Goal: Task Accomplishment & Management: Use online tool/utility

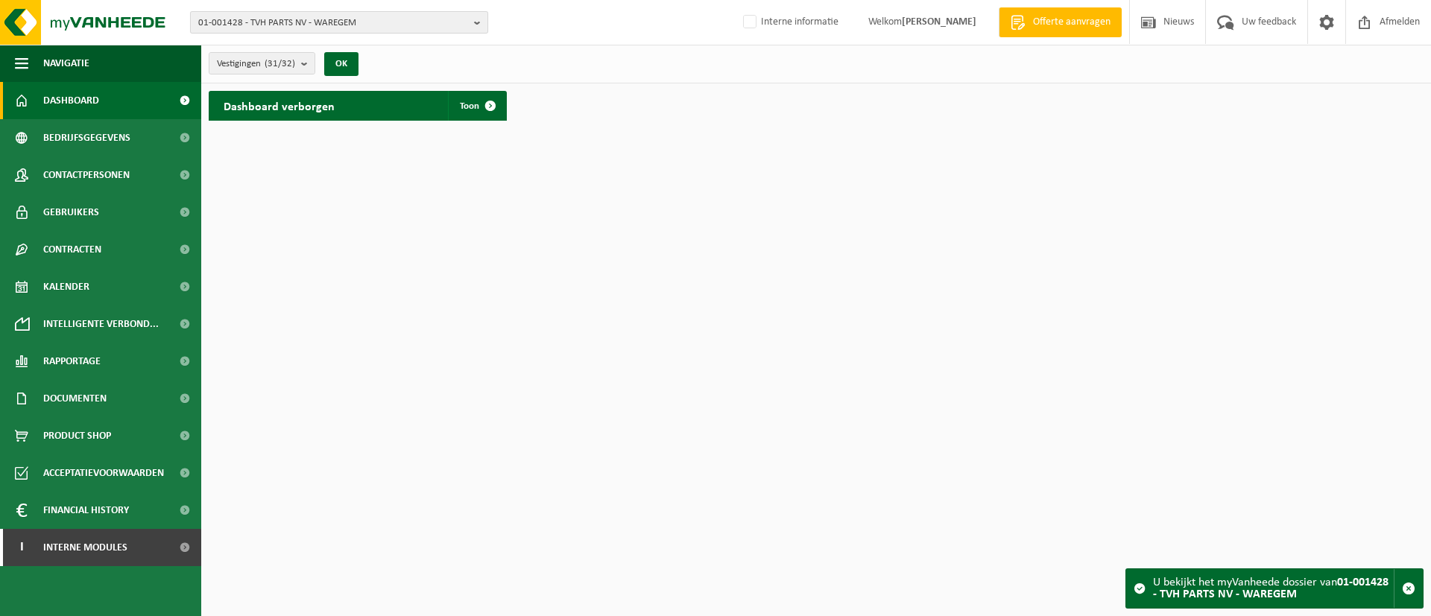
click at [404, 19] on span "01-001428 - TVH PARTS NV - WAREGEM" at bounding box center [333, 23] width 270 height 22
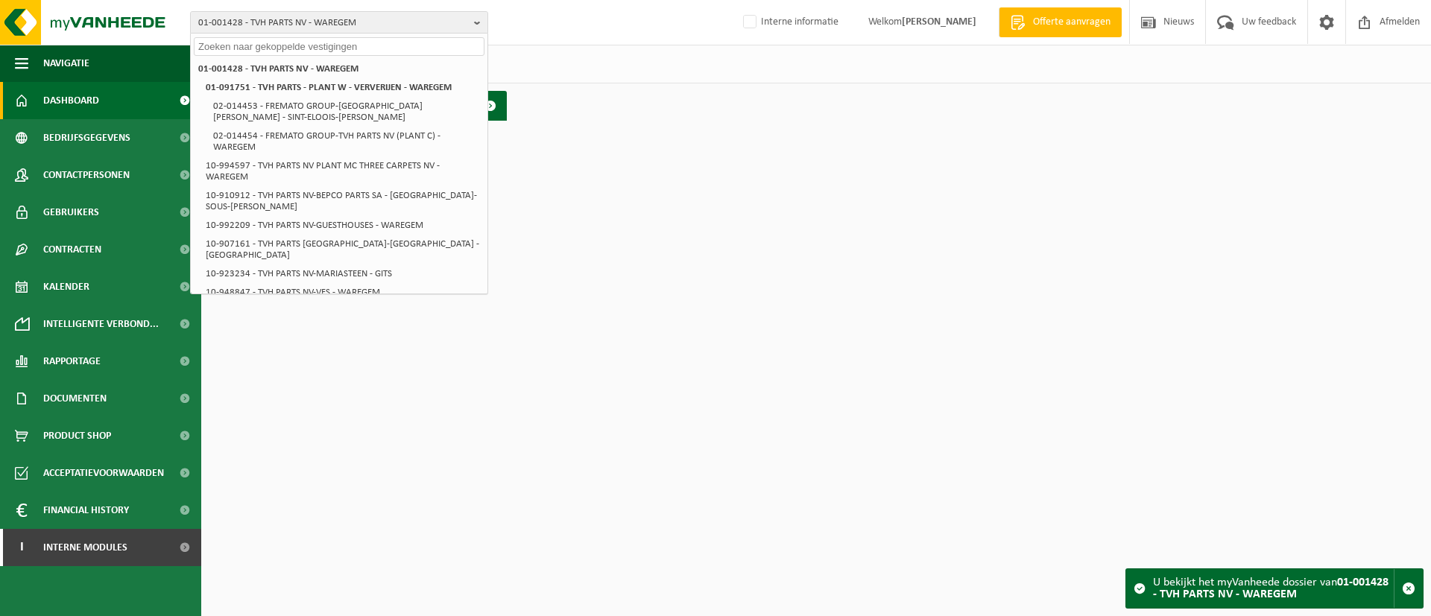
click at [387, 42] on input "text" at bounding box center [339, 46] width 291 height 19
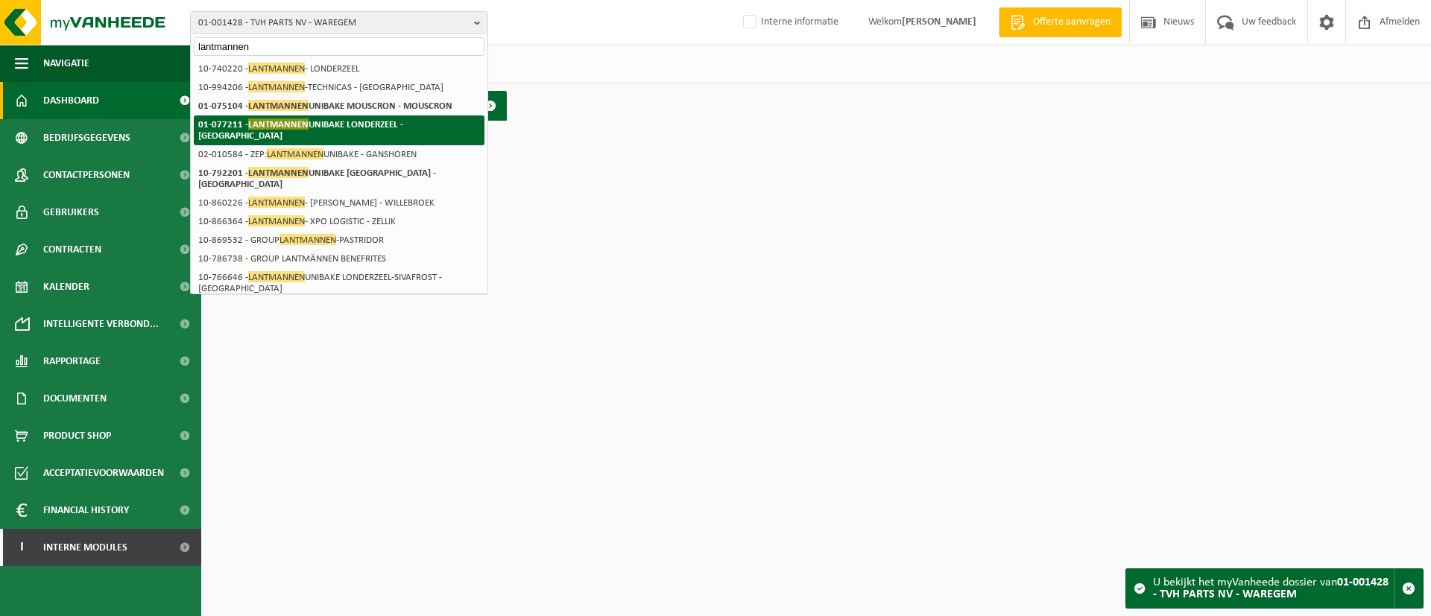
type input "lantmannen"
click at [371, 127] on strong "01-077211 - LANTMANNEN UNIBAKE LONDERZEEL - LONDERZEEL" at bounding box center [300, 129] width 205 height 22
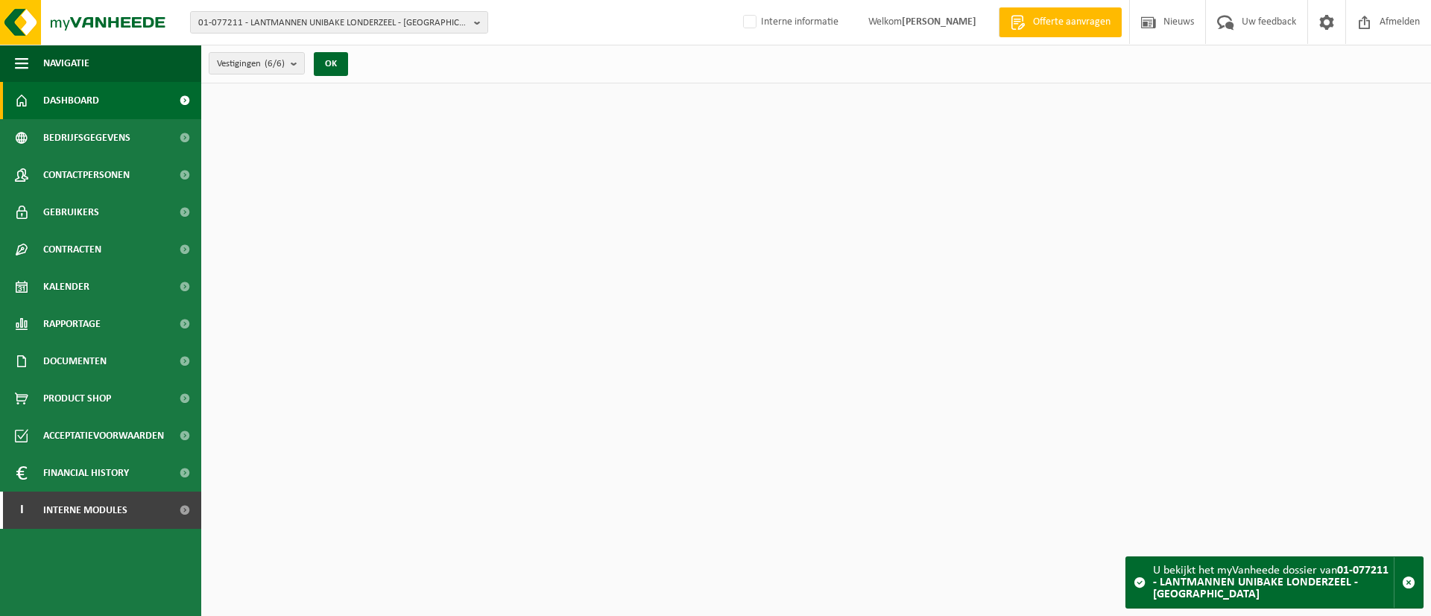
click at [368, 36] on div "01-077211 - LANTMANNEN UNIBAKE LONDERZEEL - LONDERZEEL 10-869532 - GROUP LANTMA…" at bounding box center [715, 22] width 1431 height 45
click at [370, 31] on span "01-077211 - LANTMANNEN UNIBAKE LONDERZEEL - [GEOGRAPHIC_DATA]" at bounding box center [333, 23] width 270 height 22
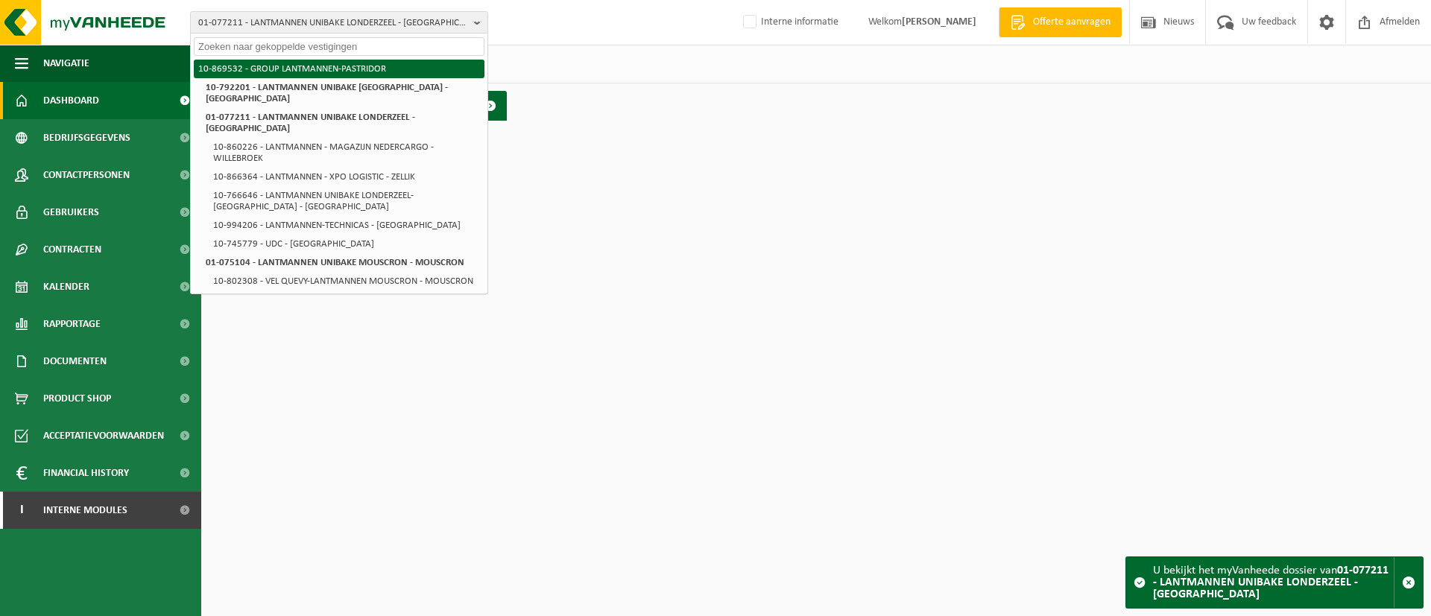
click at [355, 72] on li "10-869532 - GROUP LANTMANNEN-PASTRIDOR" at bounding box center [339, 69] width 291 height 19
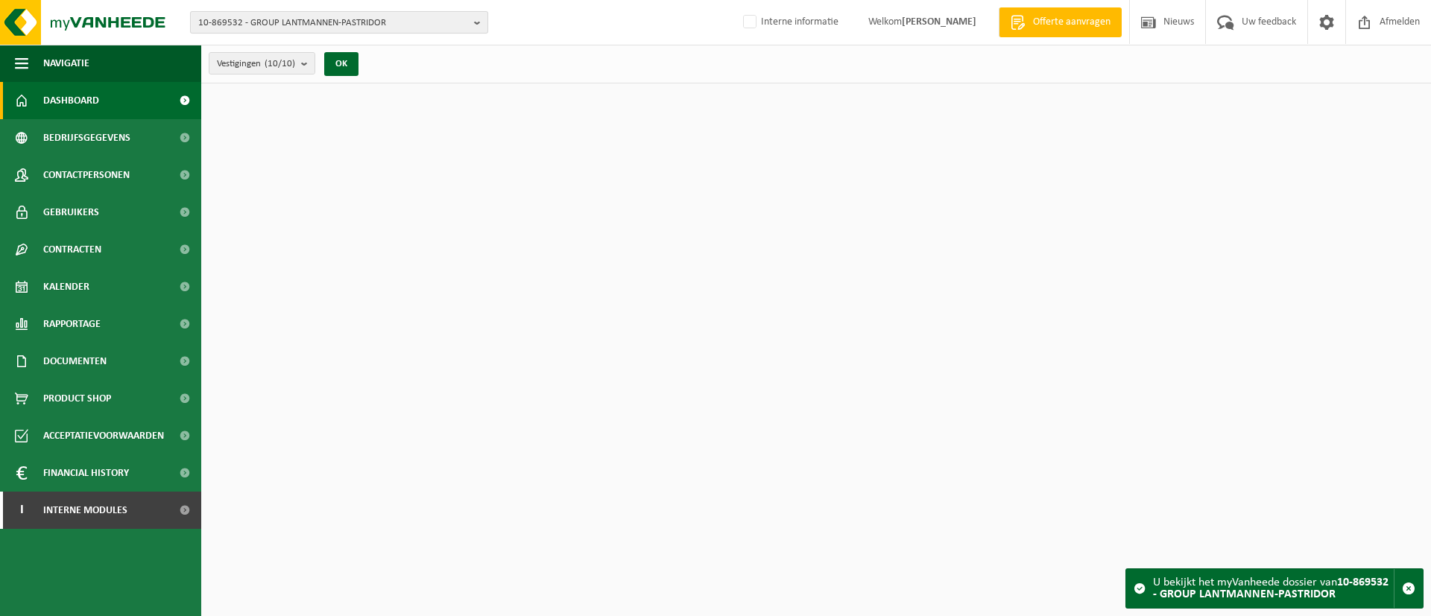
click at [362, 24] on span "10-869532 - GROUP LANTMANNEN-PASTRIDOR" at bounding box center [333, 23] width 270 height 22
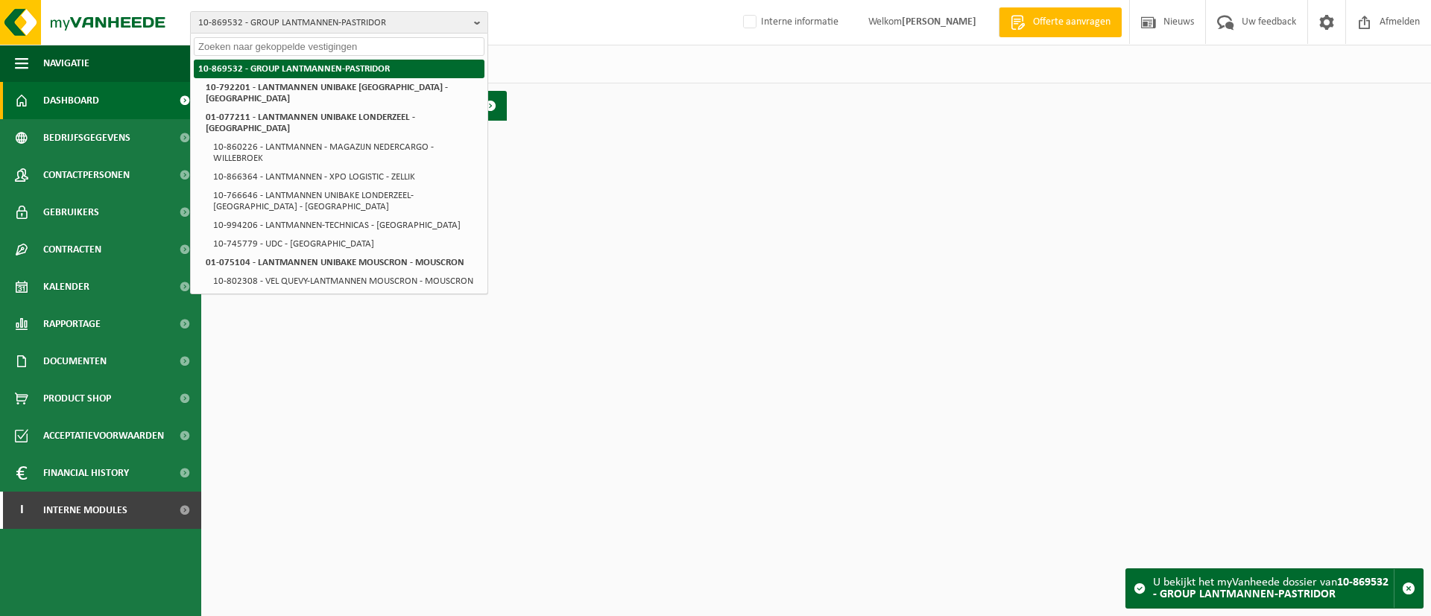
click at [376, 66] on li "10-869532 - GROUP LANTMANNEN-PASTRIDOR" at bounding box center [339, 69] width 291 height 19
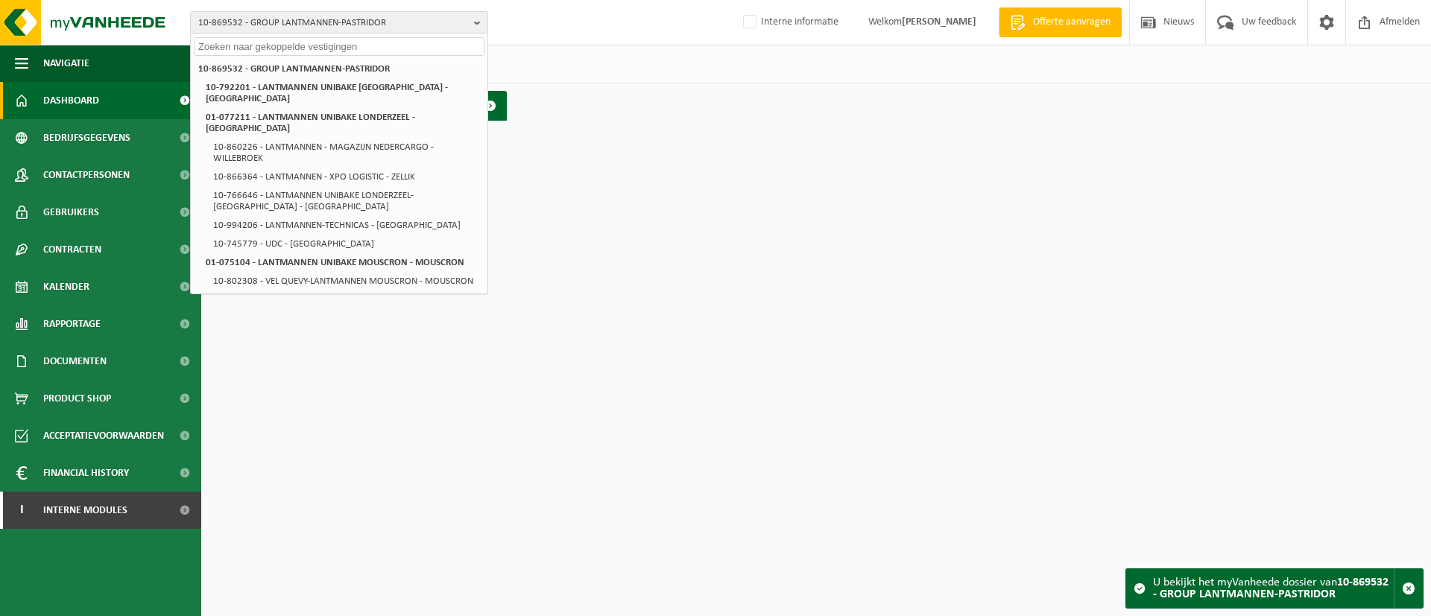
click at [533, 34] on div "10-869532 - GROUP LANTMANNEN-PASTRIDOR 10-869532 - GROUP LANTMANNEN-PASTRIDOR 1…" at bounding box center [715, 22] width 1431 height 45
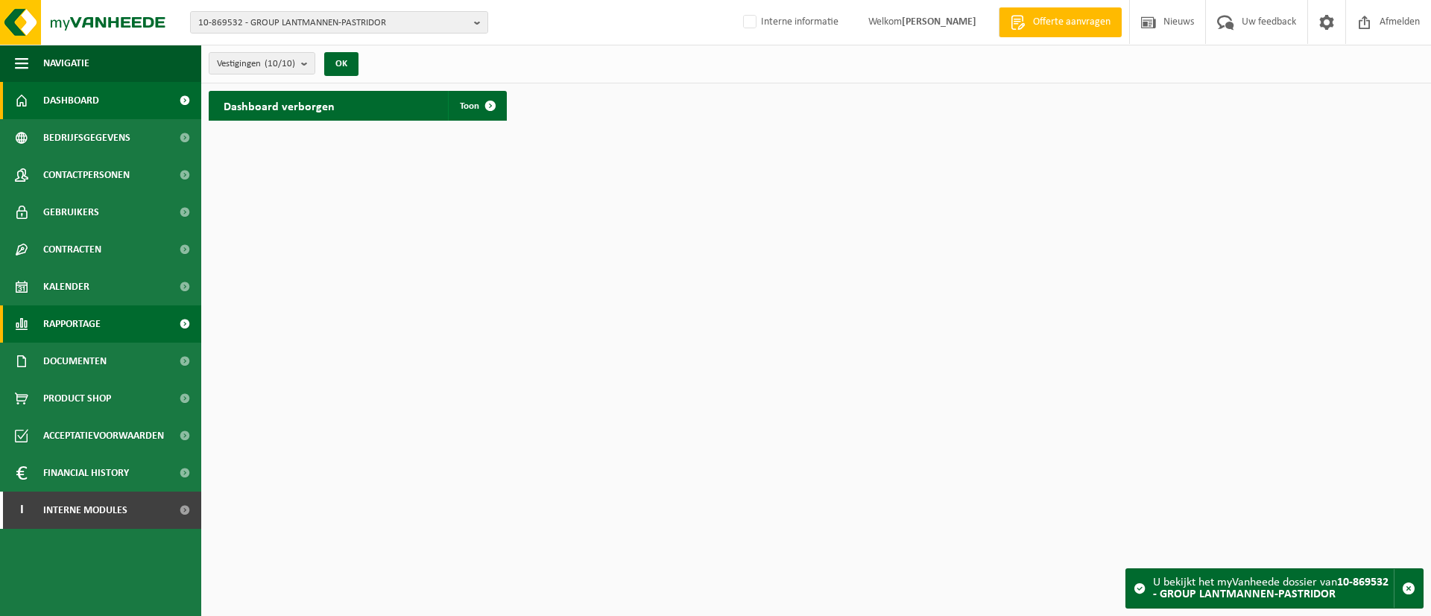
click at [98, 323] on span "Rapportage" at bounding box center [71, 324] width 57 height 37
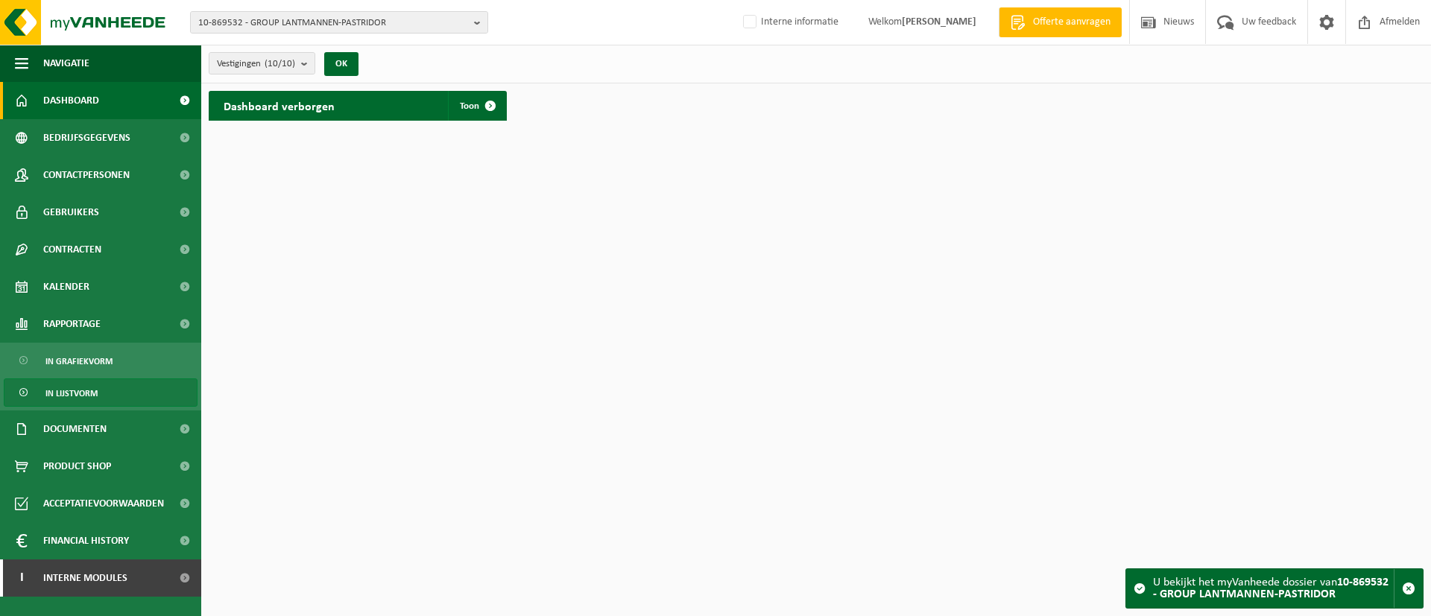
click at [91, 382] on span "In lijstvorm" at bounding box center [71, 393] width 52 height 28
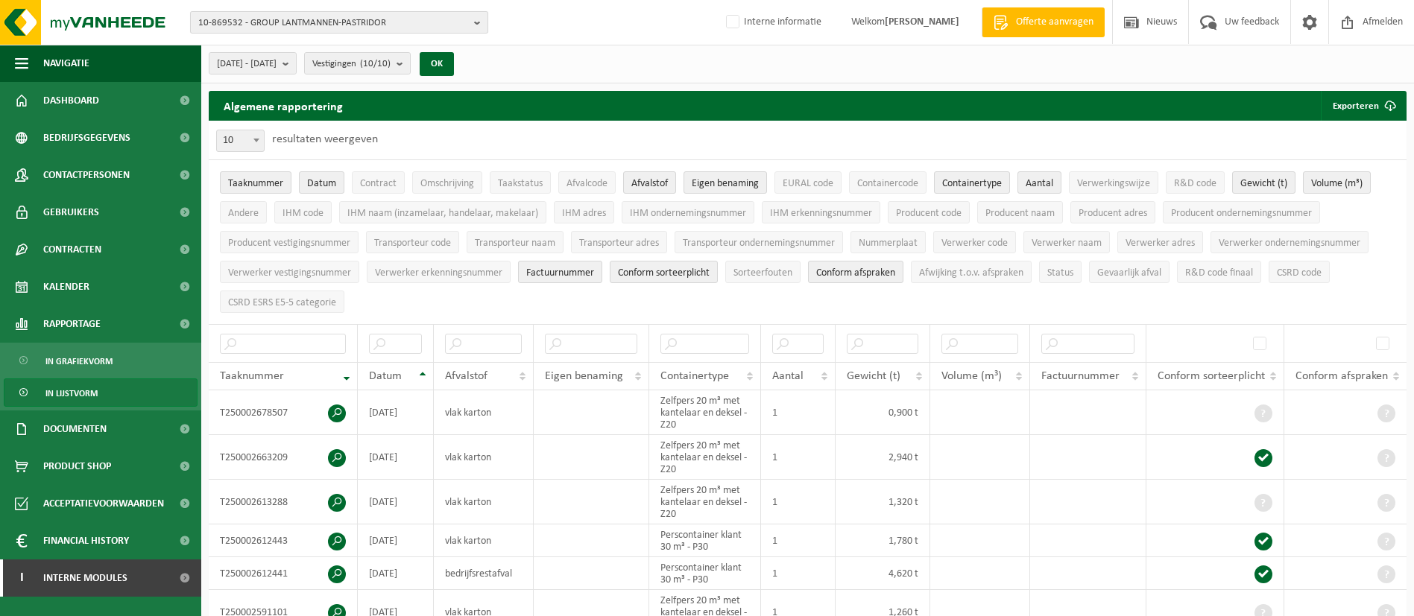
click at [339, 27] on span "10-869532 - GROUP LANTMANNEN-PASTRIDOR" at bounding box center [333, 23] width 270 height 22
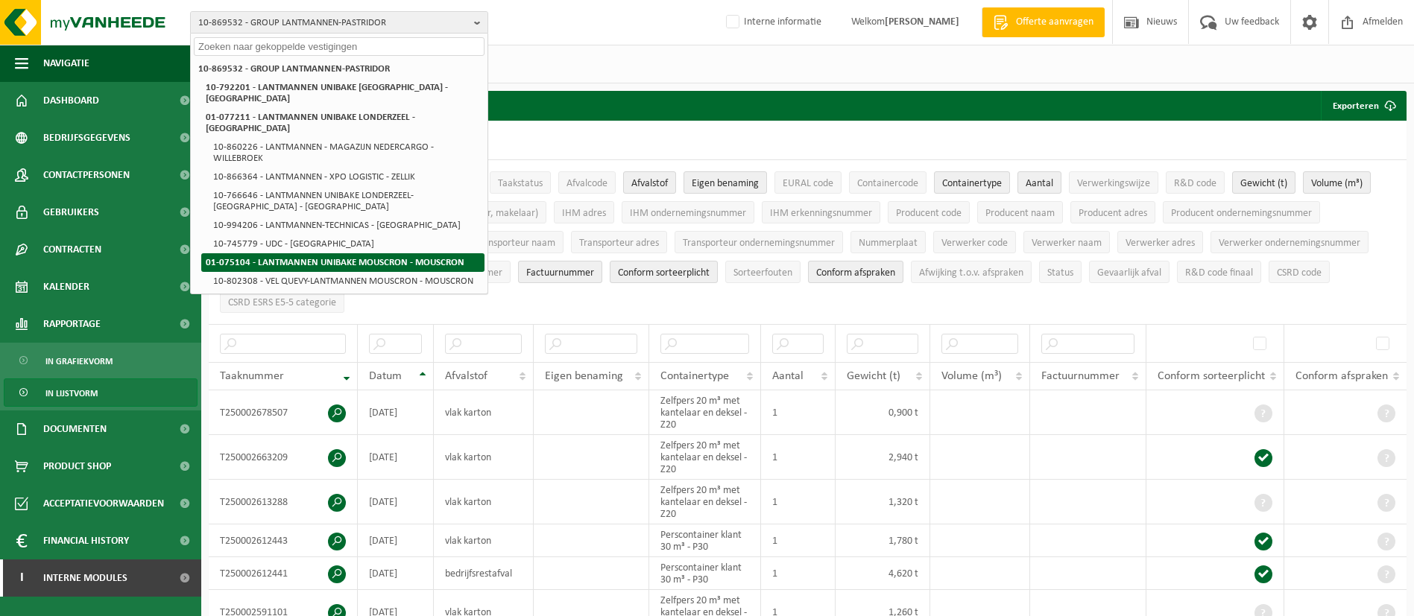
click at [328, 258] on strong "01-075104 - LANTMANNEN UNIBAKE MOUSCRON - MOUSCRON" at bounding box center [335, 263] width 259 height 10
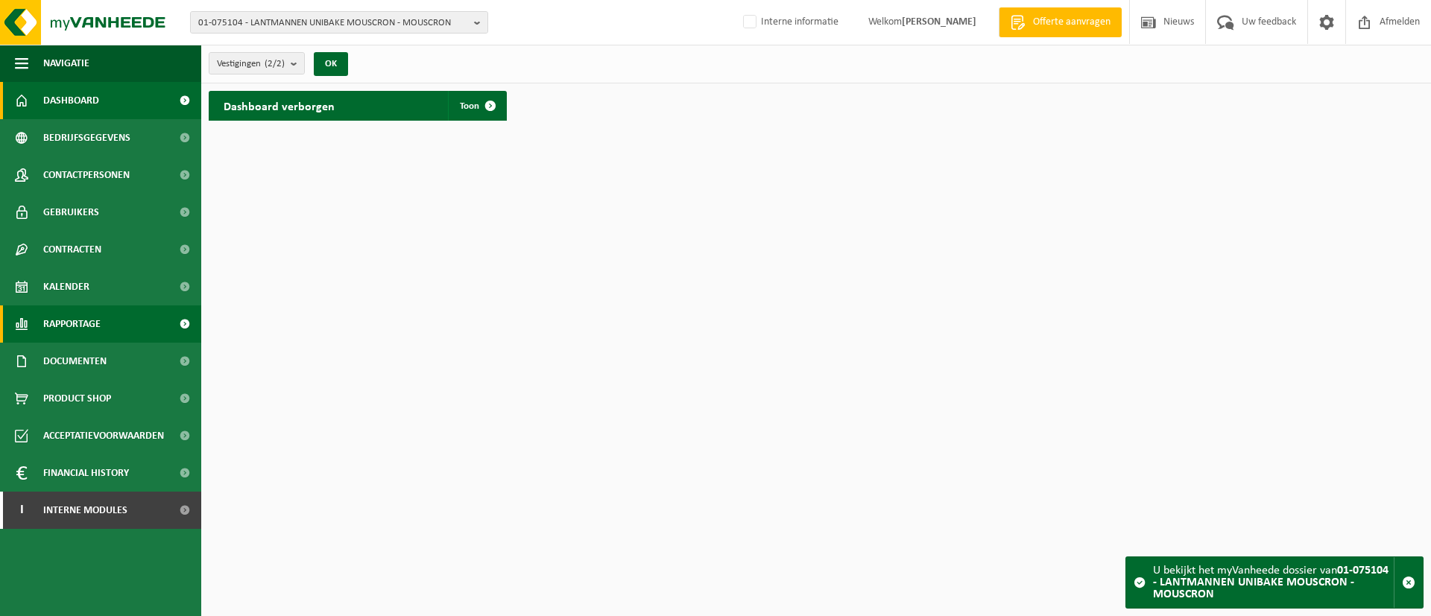
click at [98, 322] on span "Rapportage" at bounding box center [71, 324] width 57 height 37
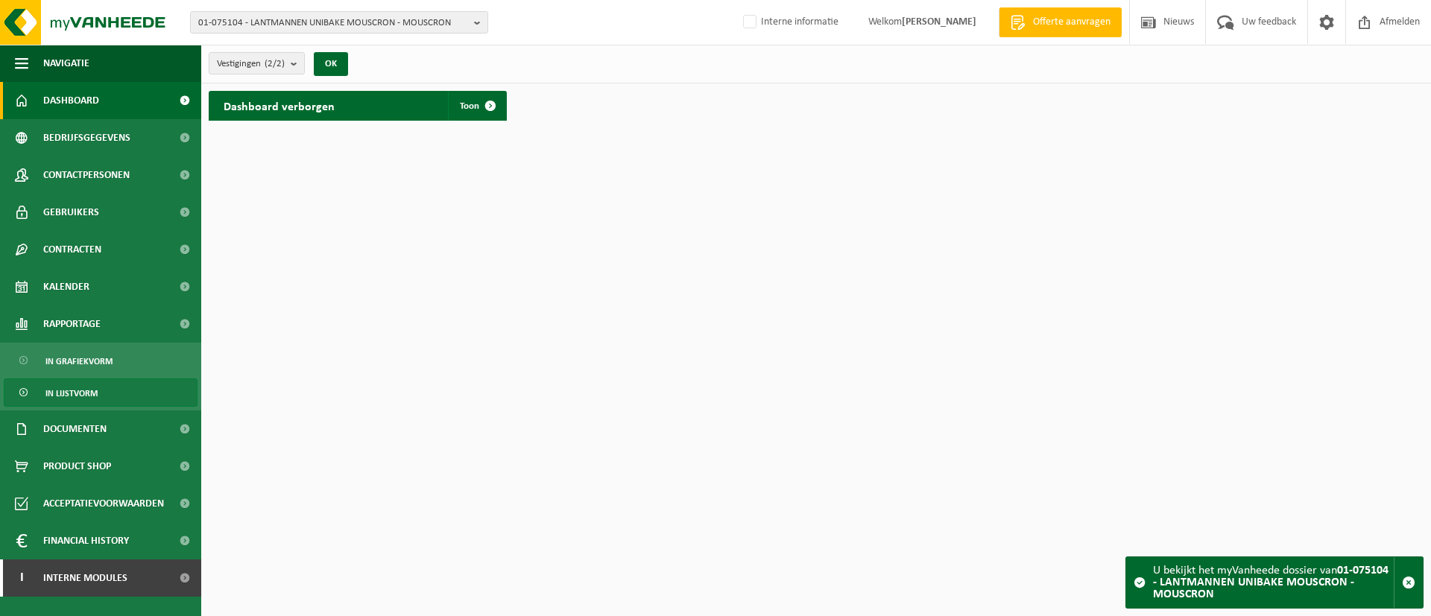
click at [92, 393] on span "In lijstvorm" at bounding box center [71, 393] width 52 height 28
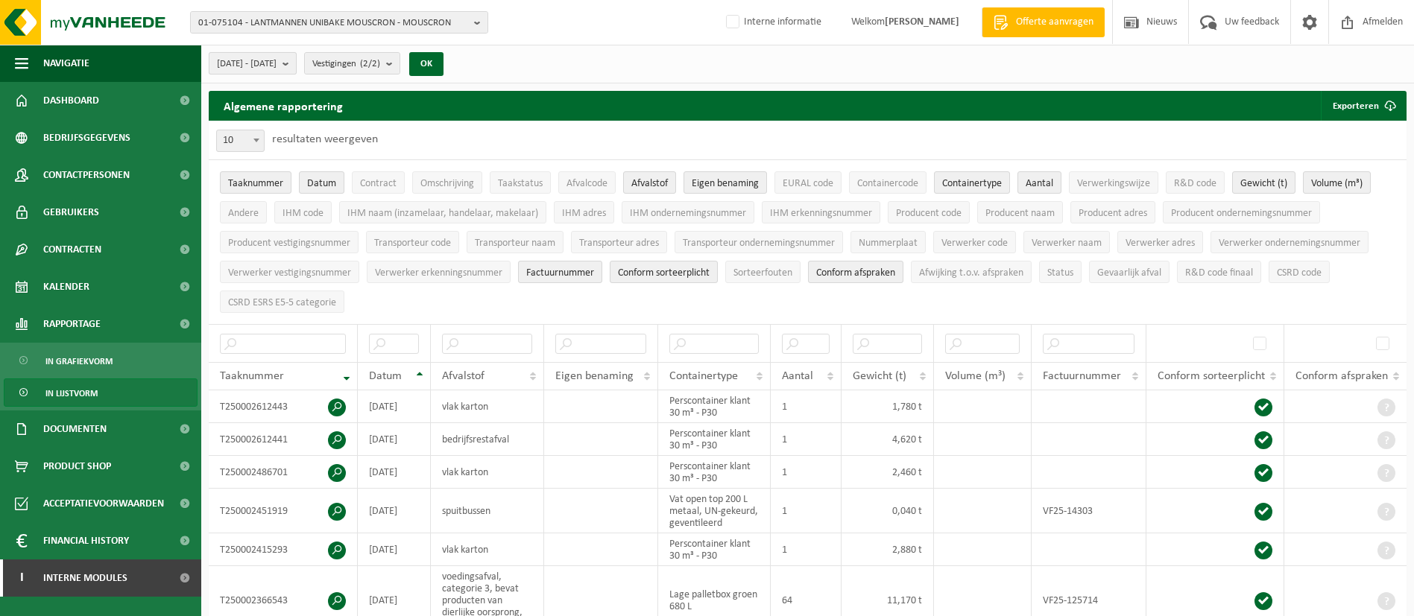
click at [276, 72] on span "[DATE] - [DATE]" at bounding box center [247, 64] width 60 height 22
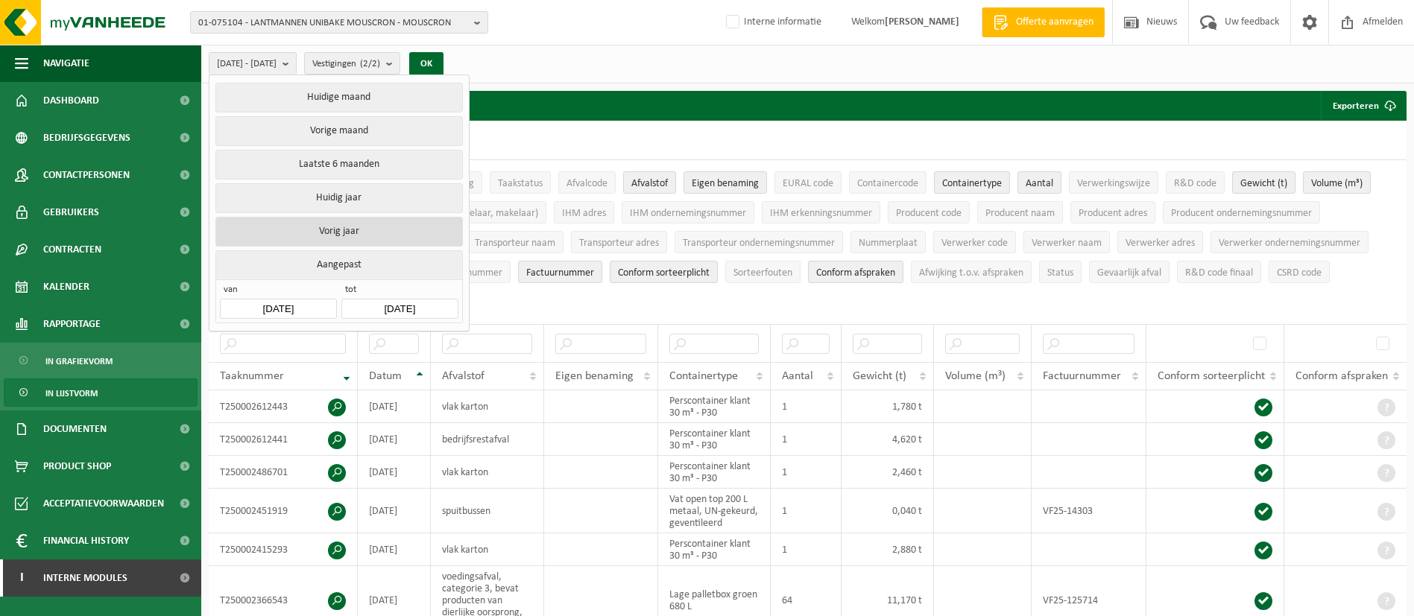
click at [309, 231] on button "Vorig jaar" at bounding box center [338, 232] width 247 height 30
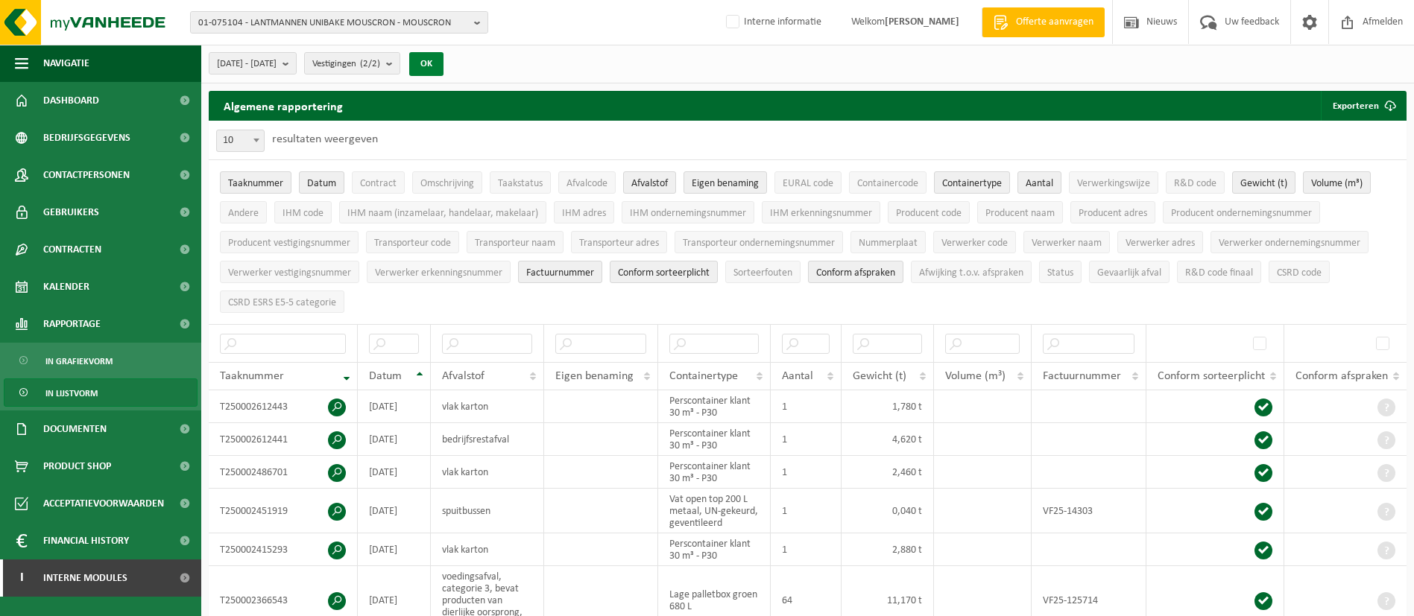
click at [443, 61] on button "OK" at bounding box center [426, 64] width 34 height 24
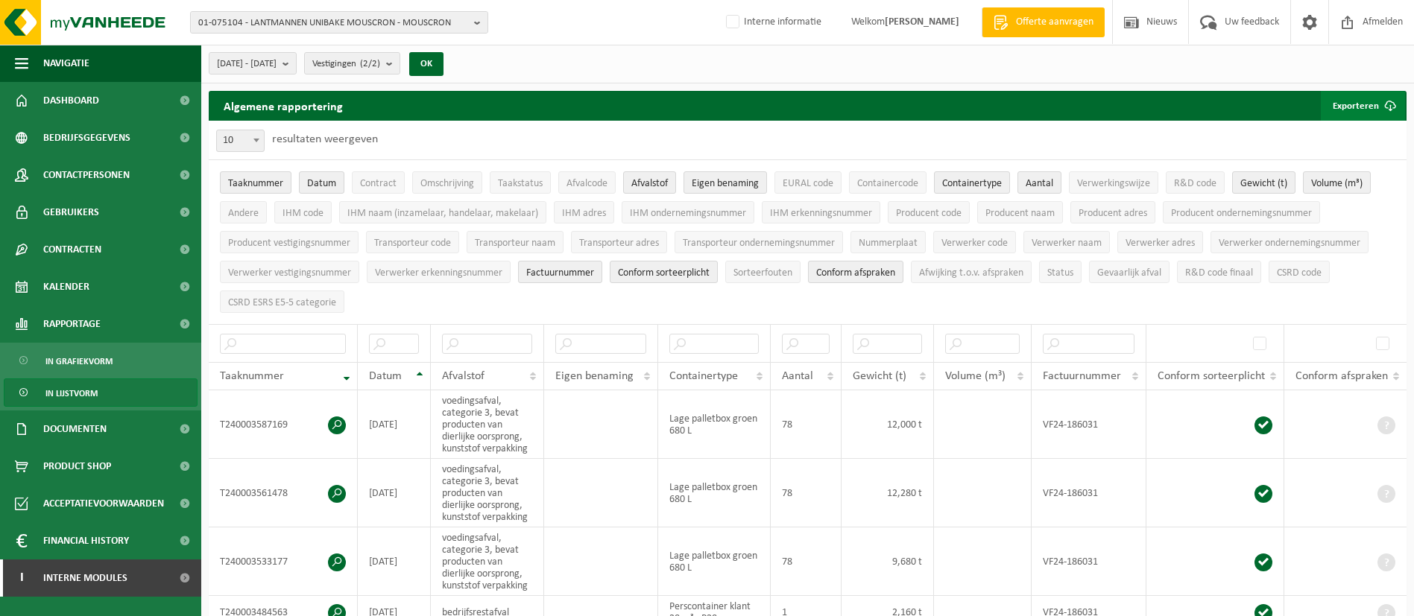
click at [1347, 104] on button "Exporteren" at bounding box center [1363, 106] width 84 height 30
click at [1321, 163] on link "Alle beschikbare kolommen" at bounding box center [1336, 166] width 135 height 30
click at [338, 420] on span at bounding box center [337, 426] width 18 height 18
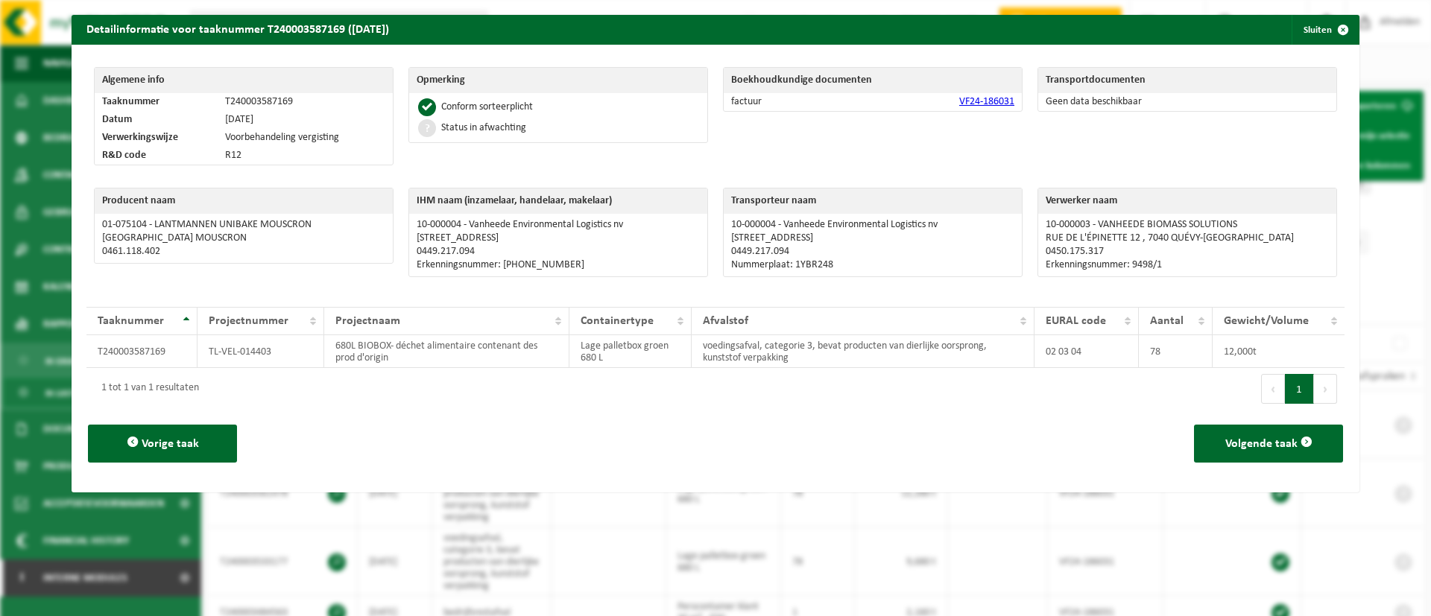
click at [987, 99] on link "VF24-186031" at bounding box center [986, 101] width 55 height 11
click at [1334, 34] on span "button" at bounding box center [1343, 30] width 30 height 30
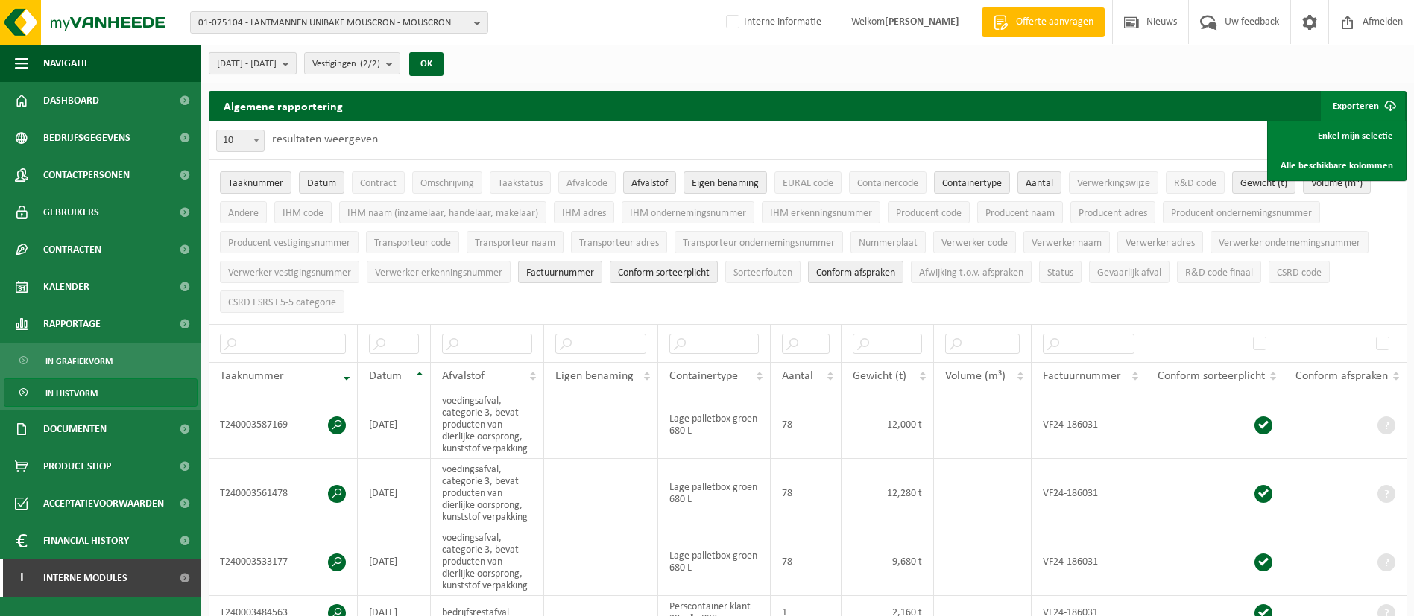
click at [297, 66] on button "[DATE] - [DATE]" at bounding box center [253, 63] width 88 height 22
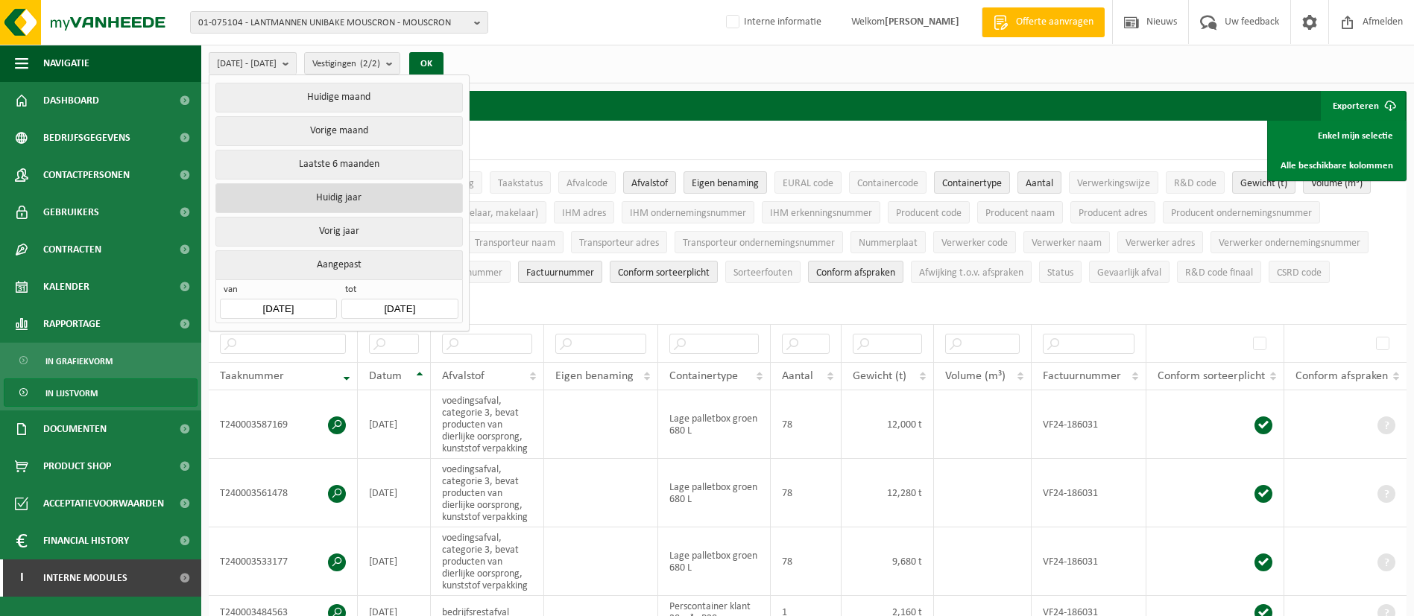
click at [353, 191] on button "Huidig jaar" at bounding box center [338, 198] width 247 height 30
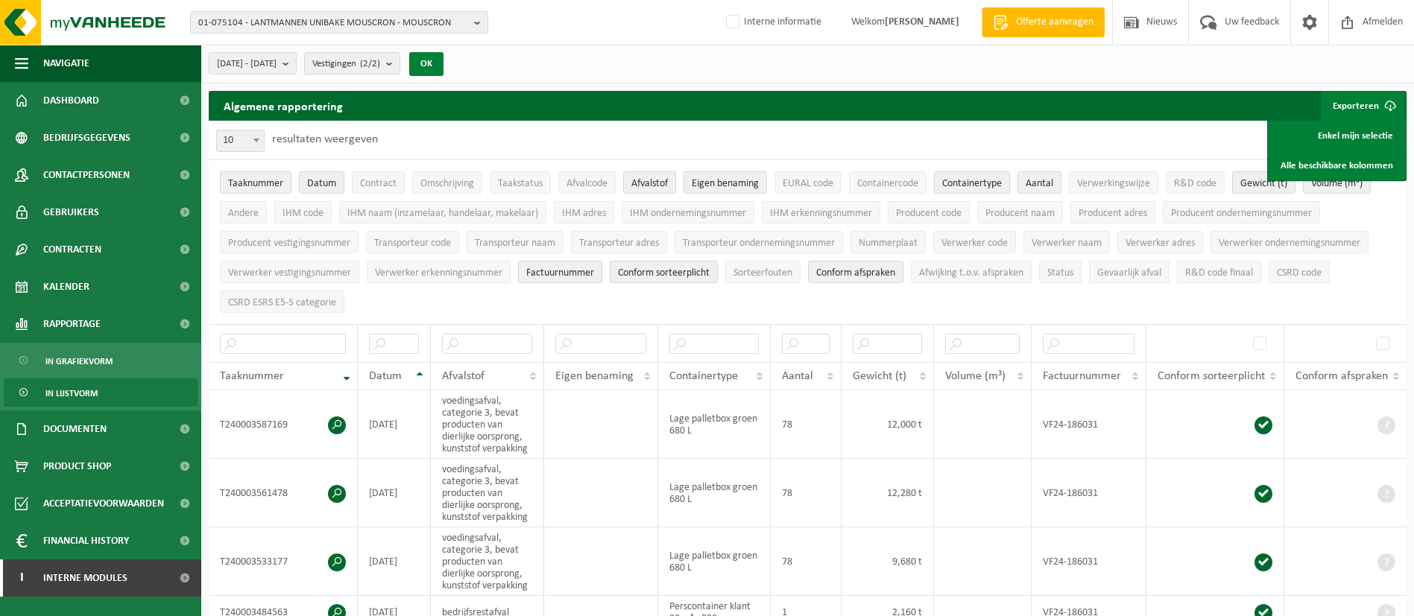
click at [443, 66] on button "OK" at bounding box center [426, 64] width 34 height 24
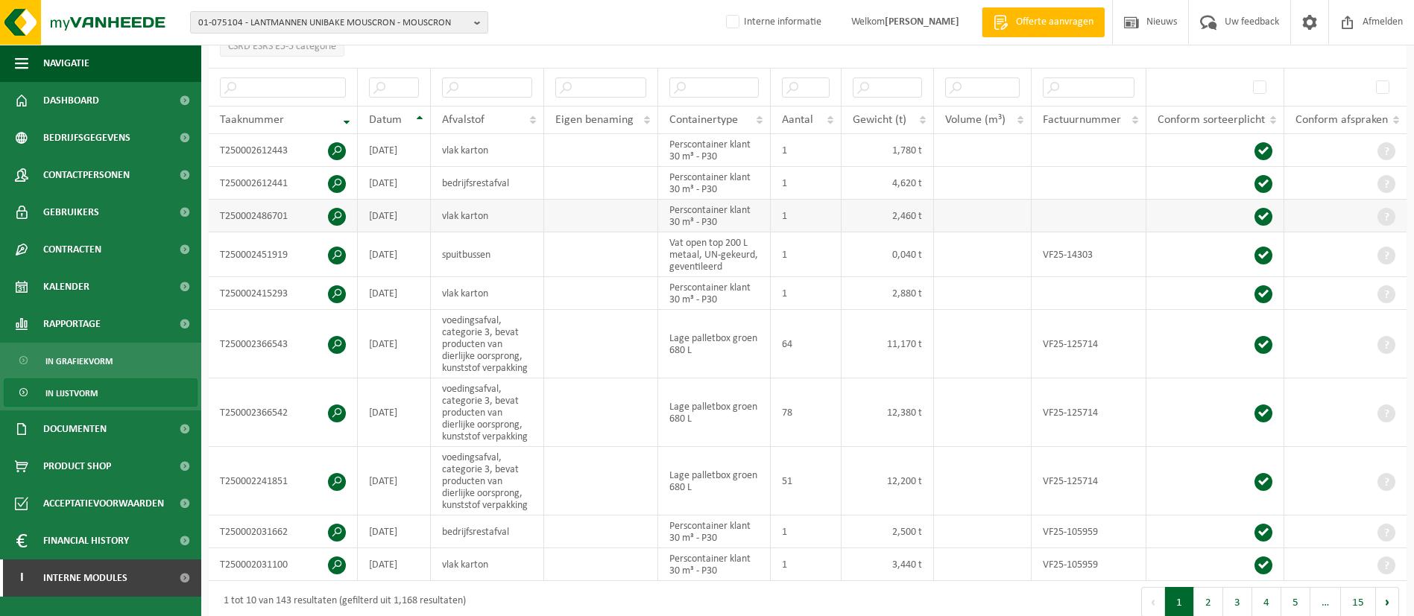
scroll to position [335, 0]
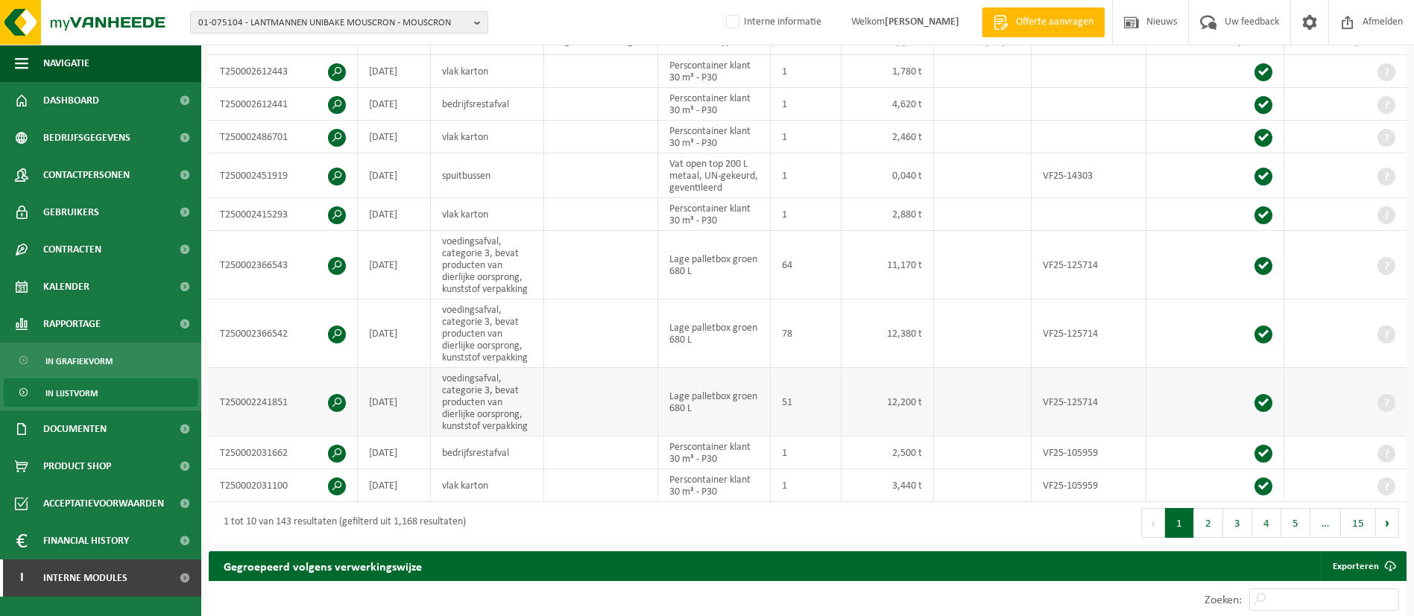
click at [340, 400] on span at bounding box center [337, 403] width 18 height 18
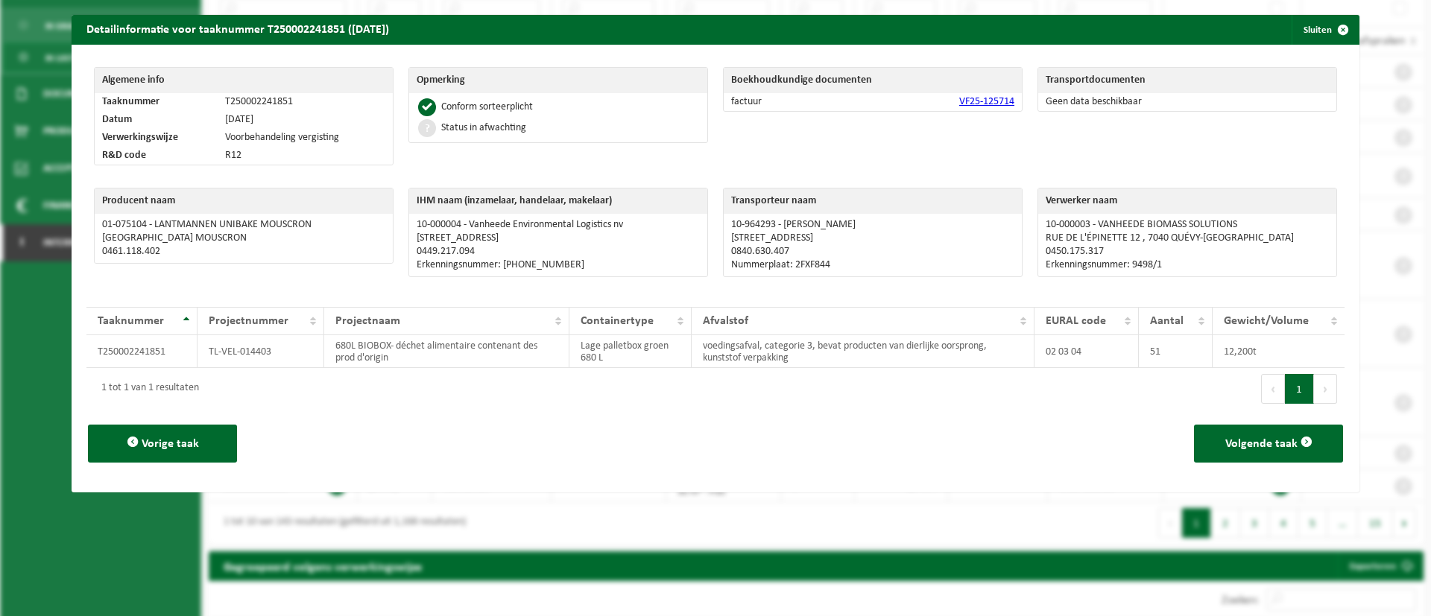
click at [959, 97] on link "VF25-125714" at bounding box center [986, 101] width 55 height 11
click at [1298, 31] on button "Sluiten" at bounding box center [1325, 30] width 66 height 30
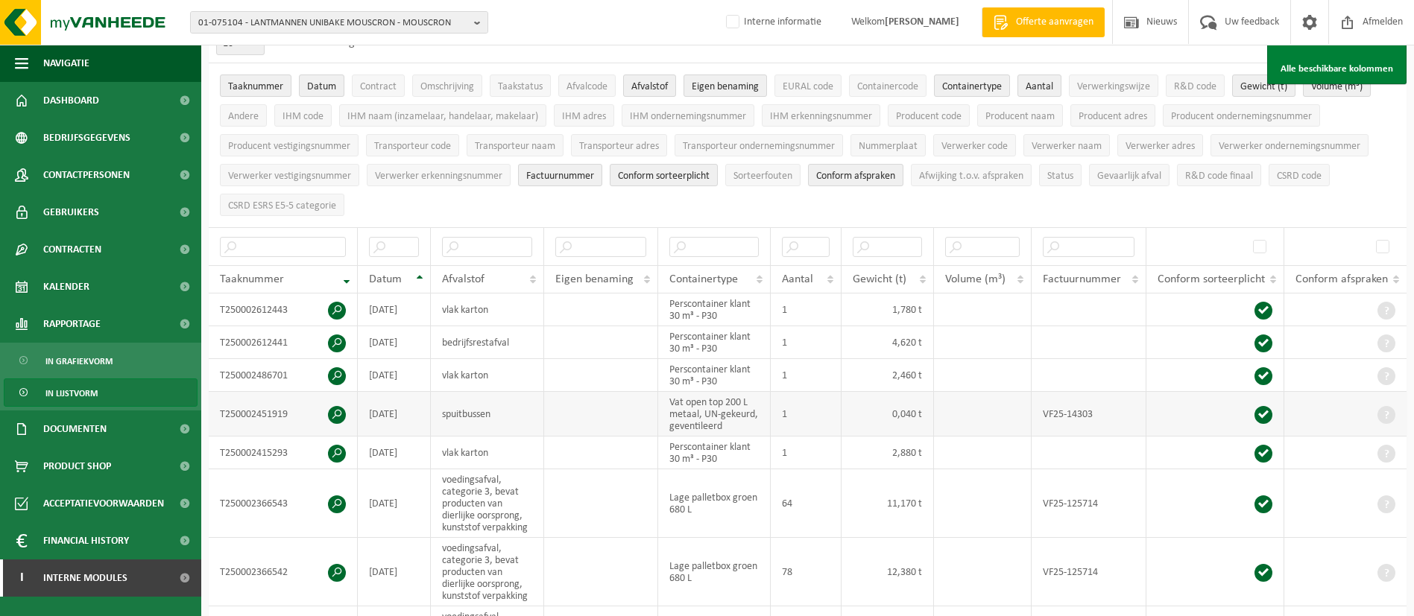
scroll to position [0, 0]
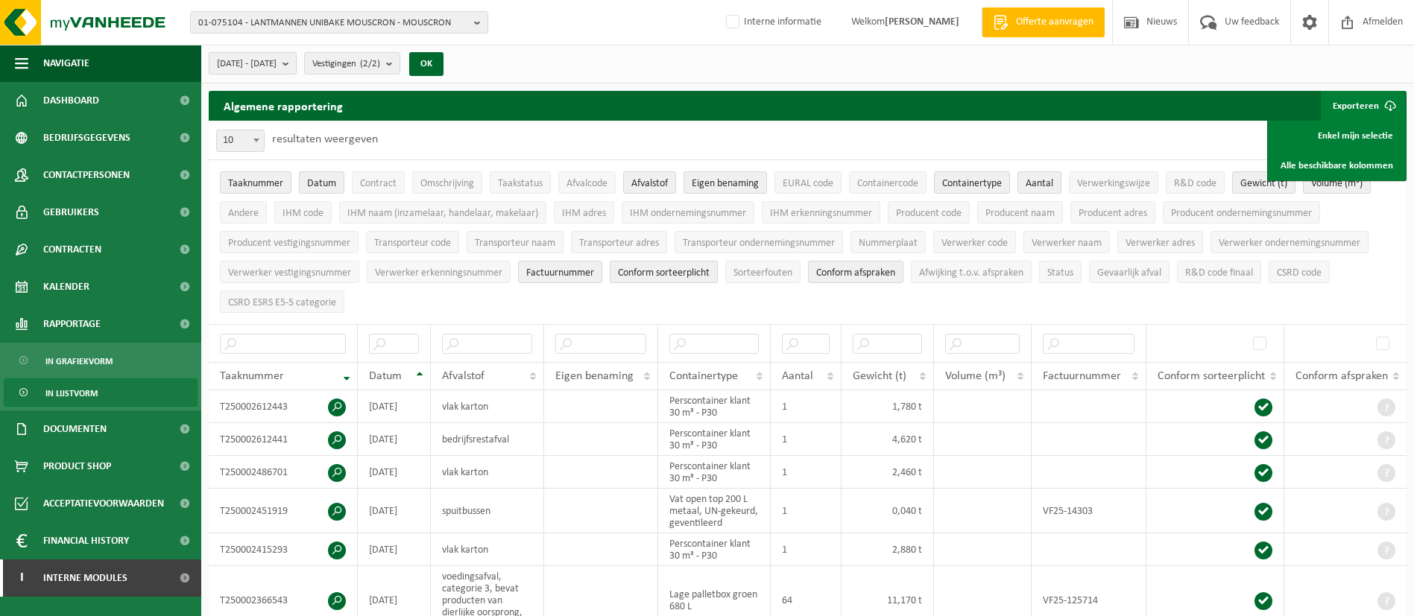
click at [297, 66] on button "[DATE] - [DATE]" at bounding box center [253, 63] width 88 height 22
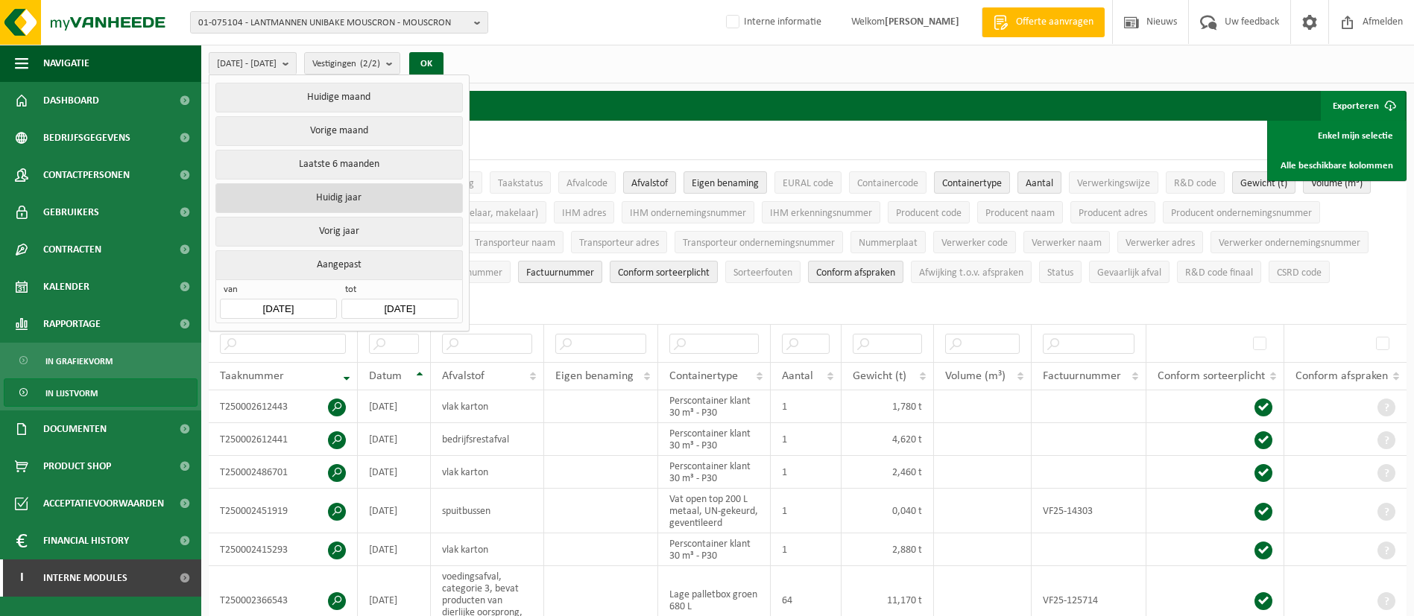
click at [335, 192] on button "Huidig jaar" at bounding box center [338, 198] width 247 height 30
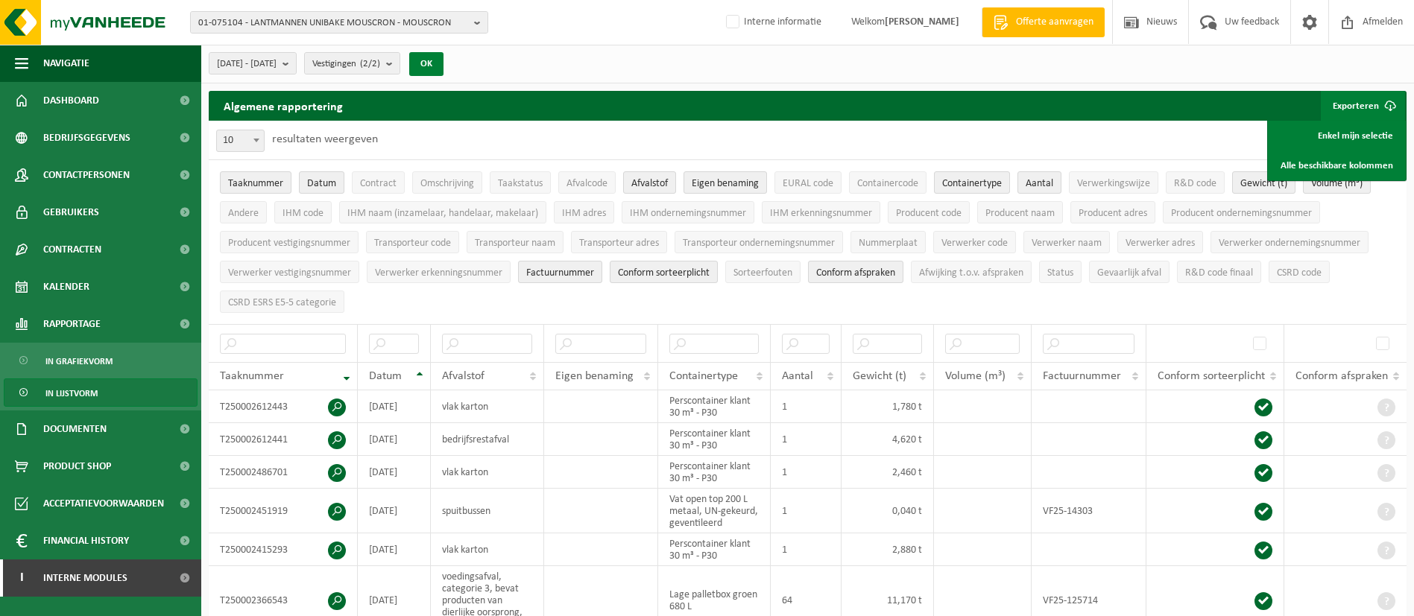
click at [443, 68] on button "OK" at bounding box center [426, 64] width 34 height 24
click at [1314, 158] on link "Alle beschikbare kolommen" at bounding box center [1336, 166] width 135 height 30
